Goal: Transaction & Acquisition: Purchase product/service

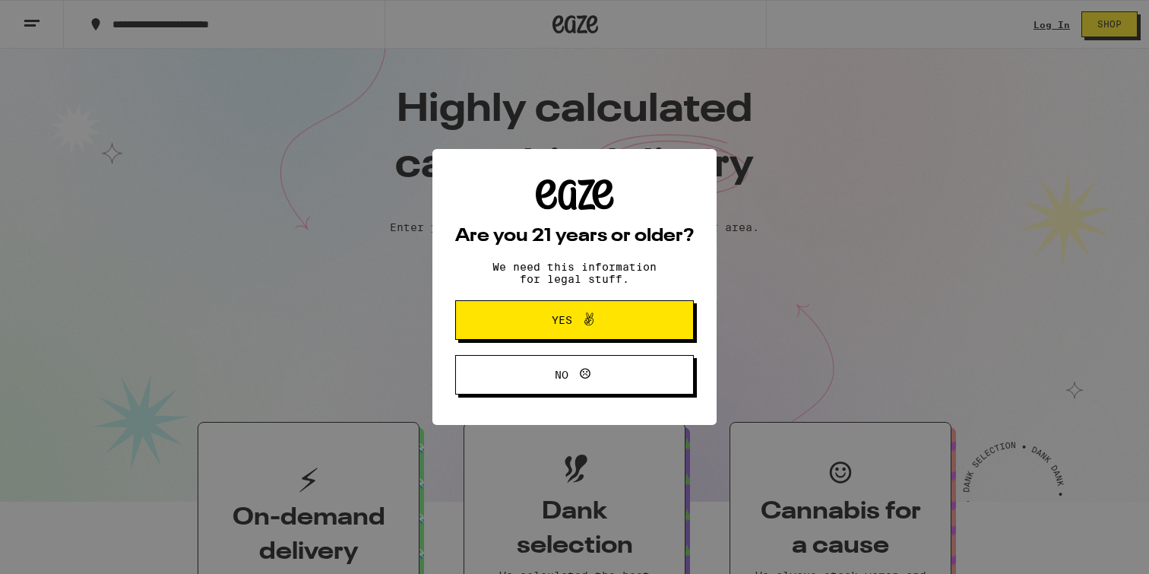
click at [591, 321] on icon at bounding box center [589, 319] width 18 height 18
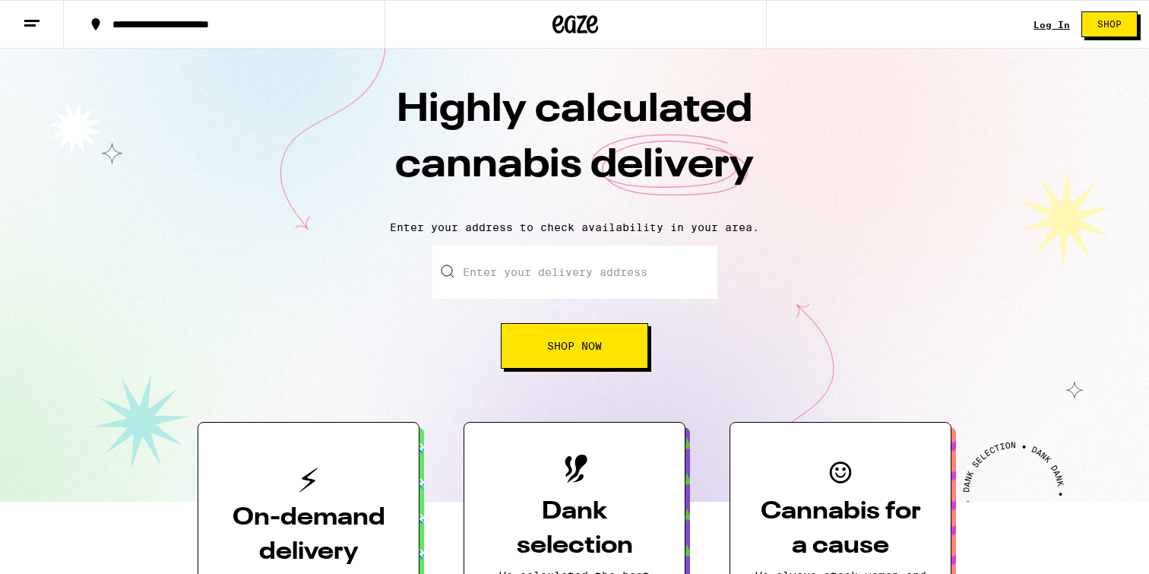
click at [578, 269] on input "Enter your delivery address" at bounding box center [574, 271] width 285 height 53
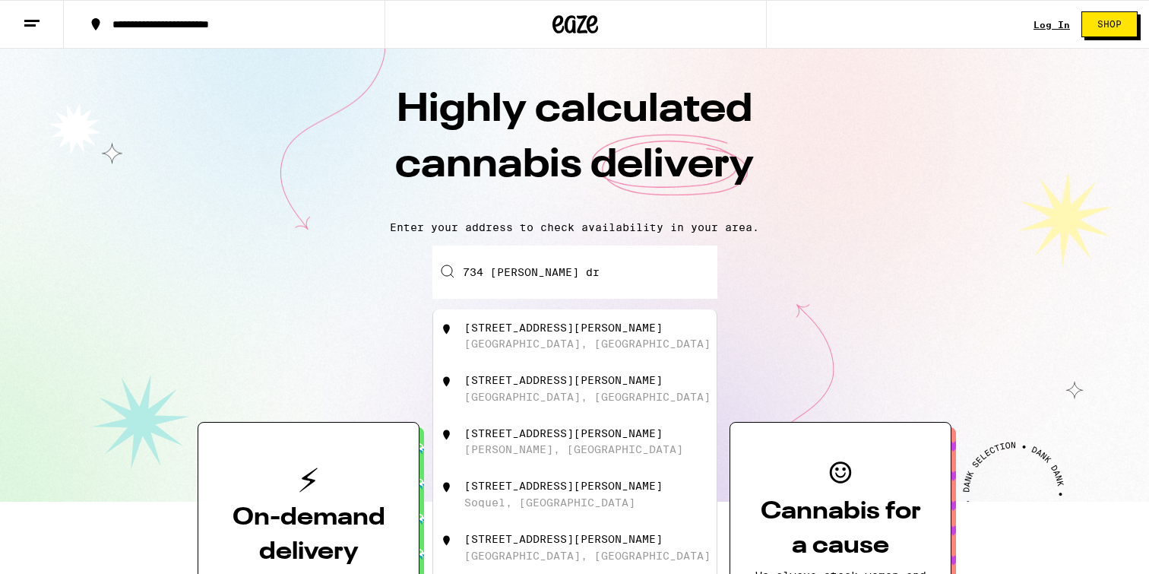
click at [598, 346] on div "[STREET_ADDRESS][PERSON_NAME]" at bounding box center [599, 335] width 271 height 29
type input "[STREET_ADDRESS][PERSON_NAME]"
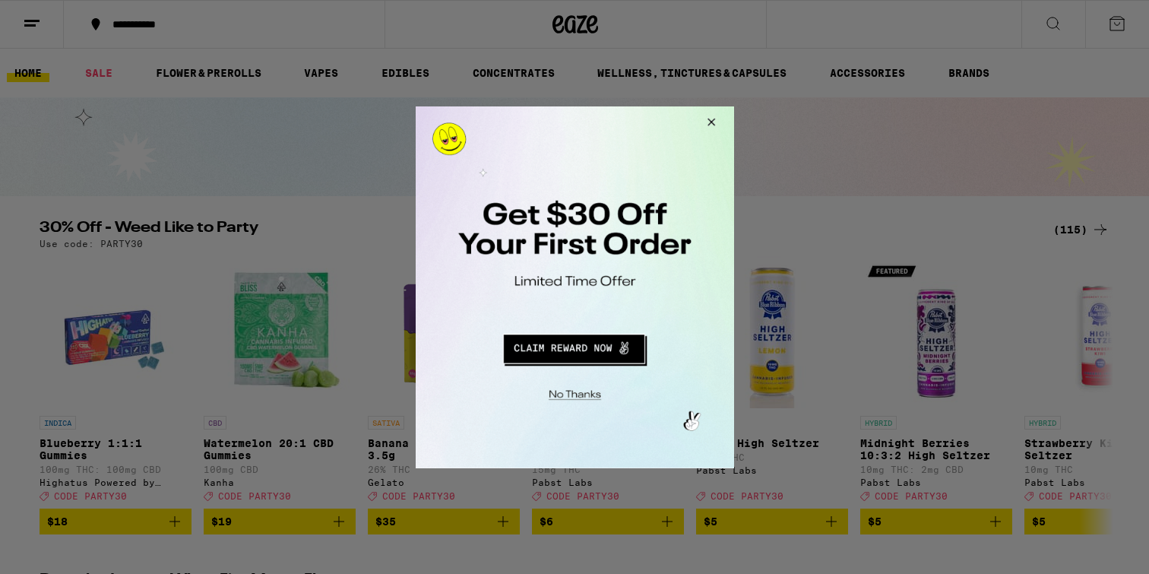
click at [215, 56] on div at bounding box center [574, 287] width 1149 height 574
click at [714, 117] on button "Close Modal" at bounding box center [708, 124] width 41 height 36
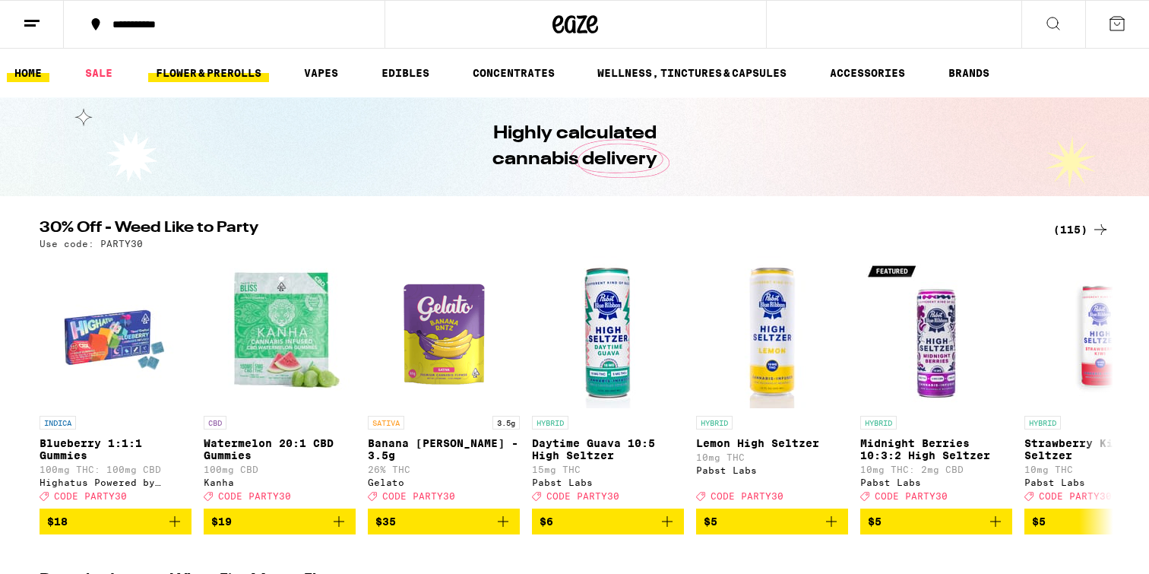
click at [226, 70] on link "FLOWER & PREROLLS" at bounding box center [208, 73] width 121 height 18
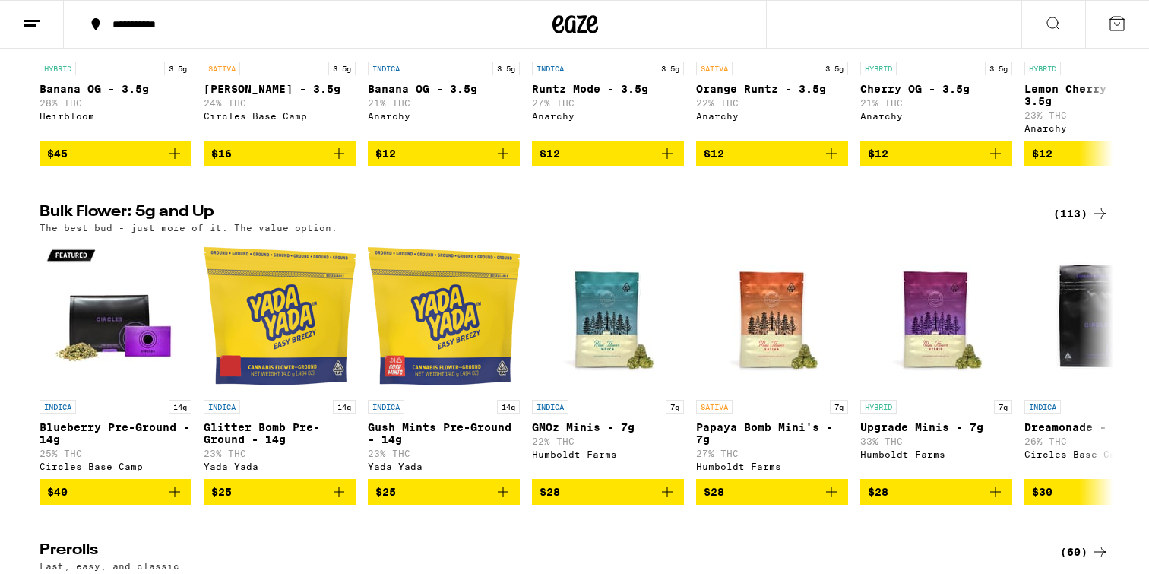
scroll to position [347, 0]
